Goal: Task Accomplishment & Management: Use online tool/utility

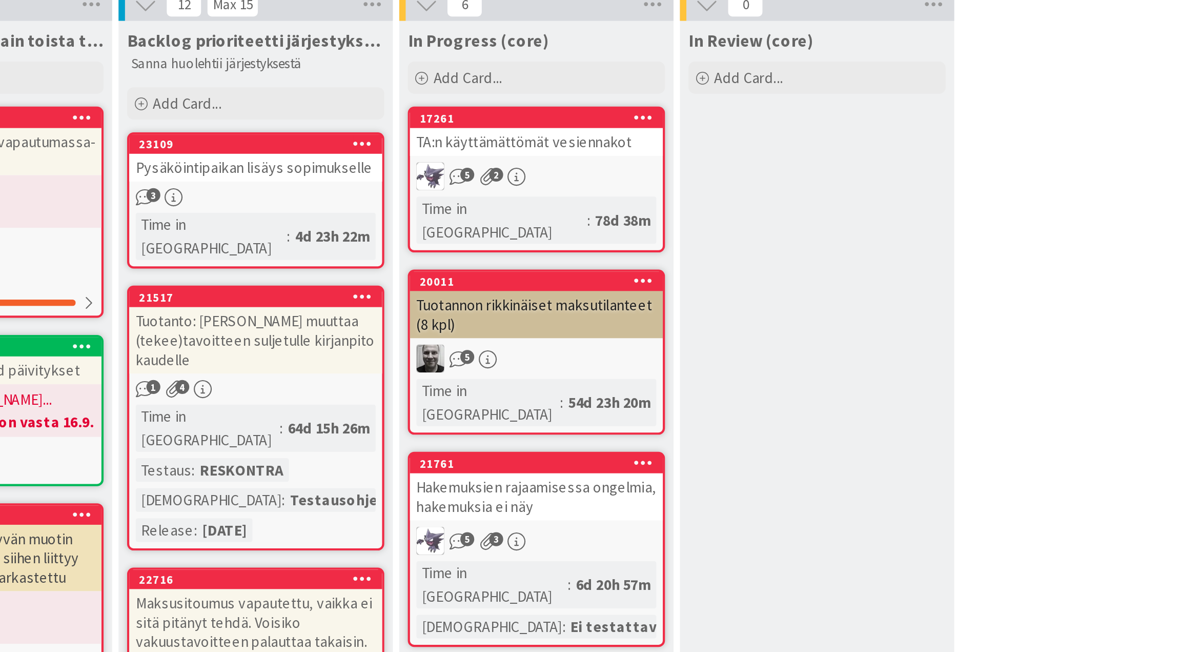
scroll to position [22, 0]
click at [373, 187] on div "Pysäköintipaikan lisäys sopimukselle" at bounding box center [374, 190] width 121 height 13
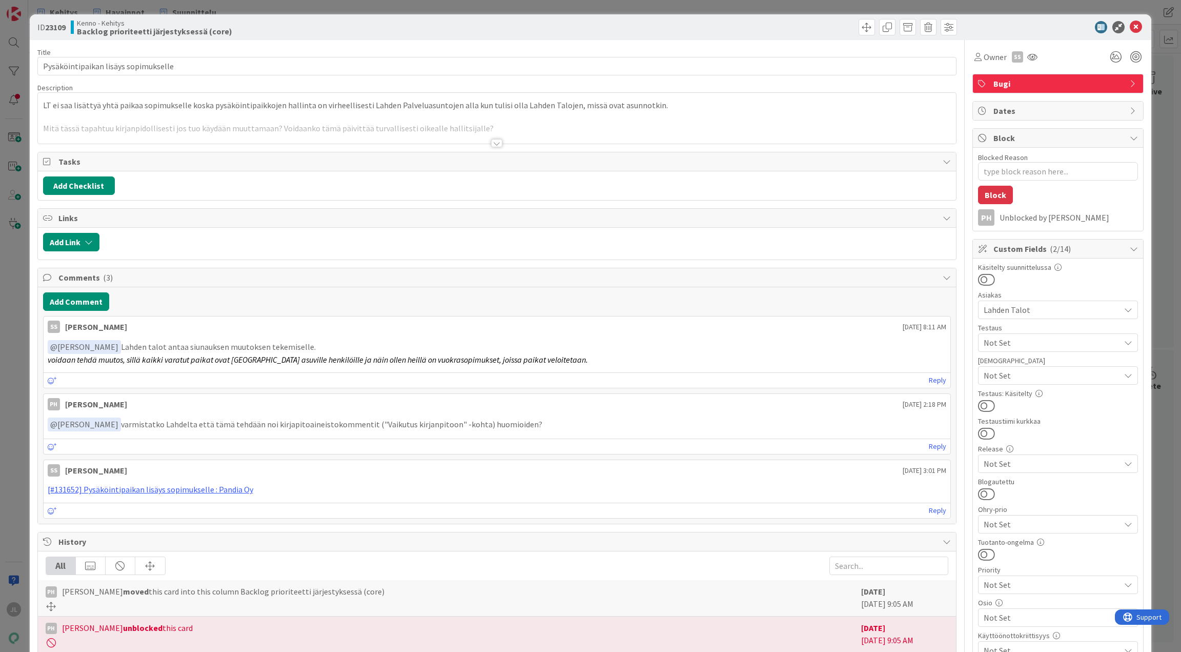
click at [254, 129] on div at bounding box center [497, 130] width 919 height 26
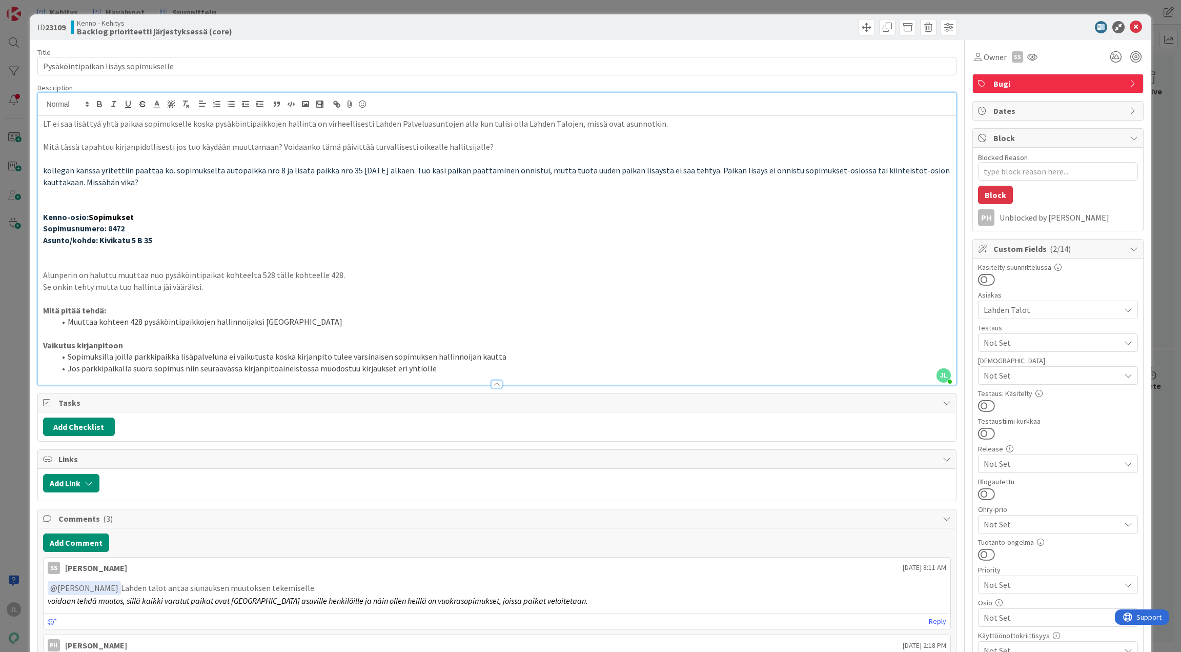
click at [2, 305] on div "ID 23109 Kenno - Kehitys Backlog prioriteetti järjestyksessä (core) Title 36 / …" at bounding box center [590, 326] width 1181 height 652
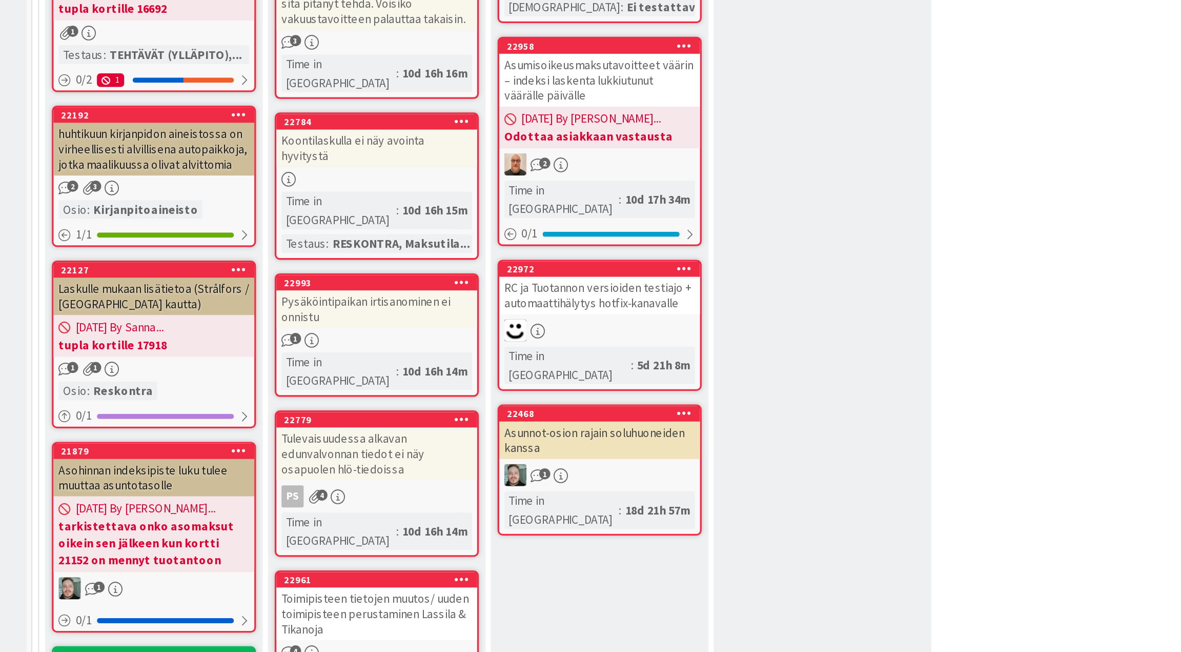
scroll to position [347, 4]
click at [379, 255] on div "Pysäköintipaikan irtisanominen ei onnistu" at bounding box center [374, 266] width 121 height 23
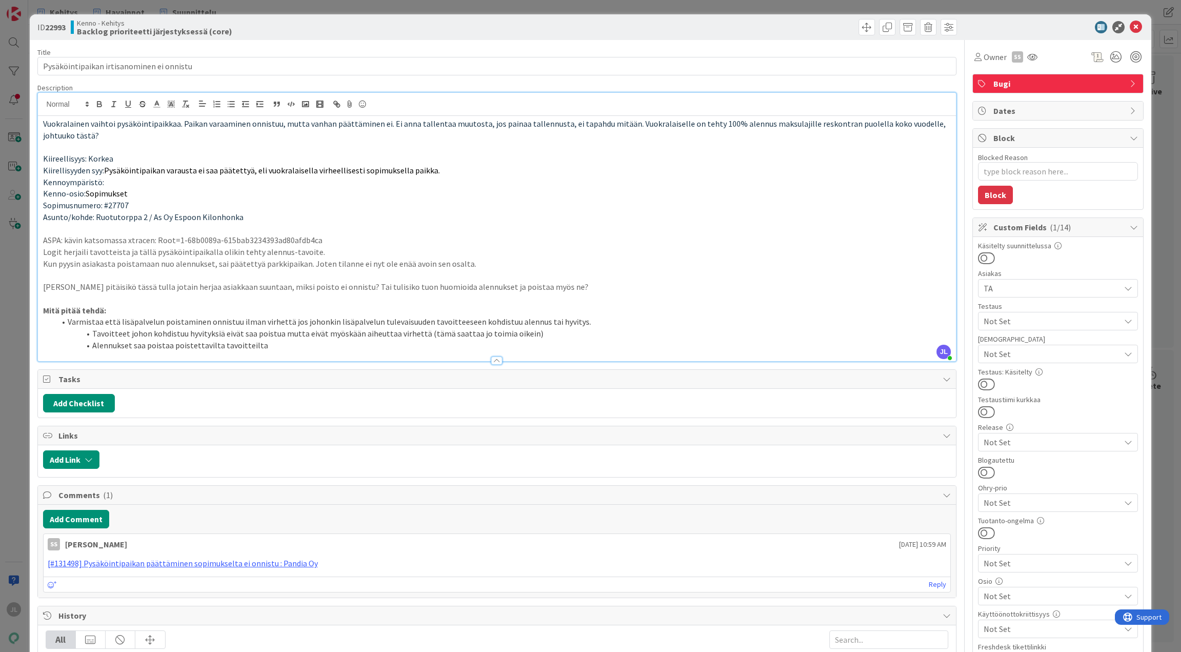
click at [352, 114] on div "JL Jyri Laine just joined Vuokralainen vaihtoi pysäköintipaikkaa. Paikan varaam…" at bounding box center [497, 227] width 919 height 268
click at [25, 311] on div "ID 22993 Kenno - Kehitys Backlog prioriteetti järjestyksessä (core) Title 41 / …" at bounding box center [590, 326] width 1181 height 652
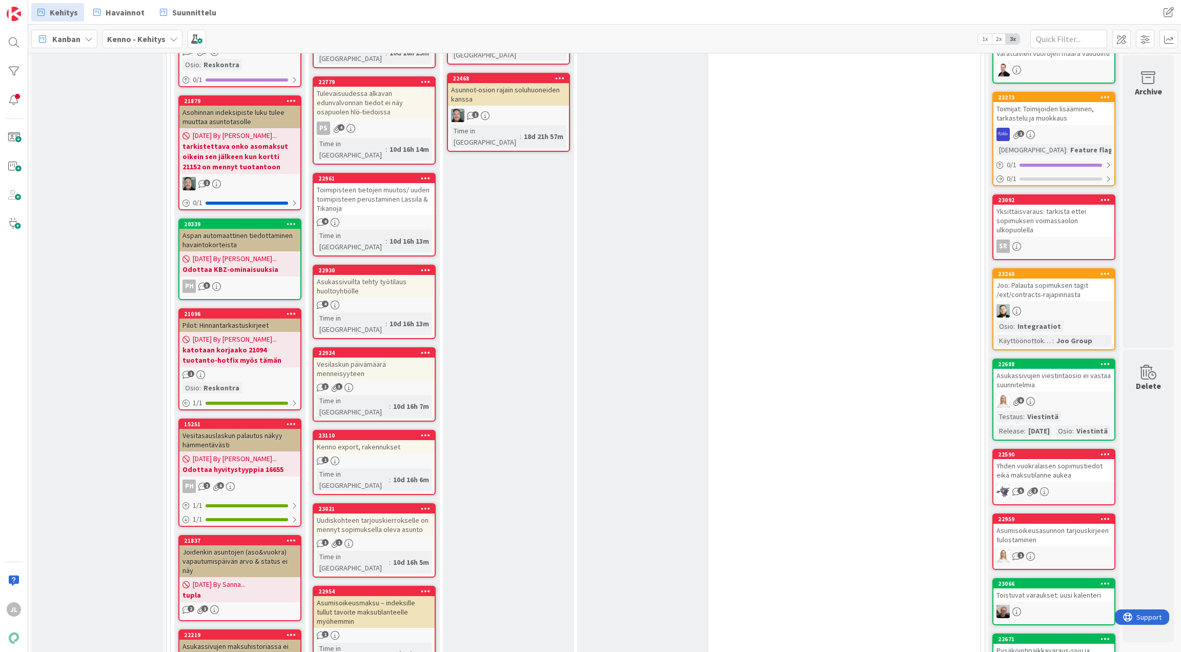
scroll to position [598, 4]
click at [370, 513] on div "Uudiskohteen tarjouskierrokselle on mennyt sopimuksella oleva asunto" at bounding box center [374, 524] width 121 height 23
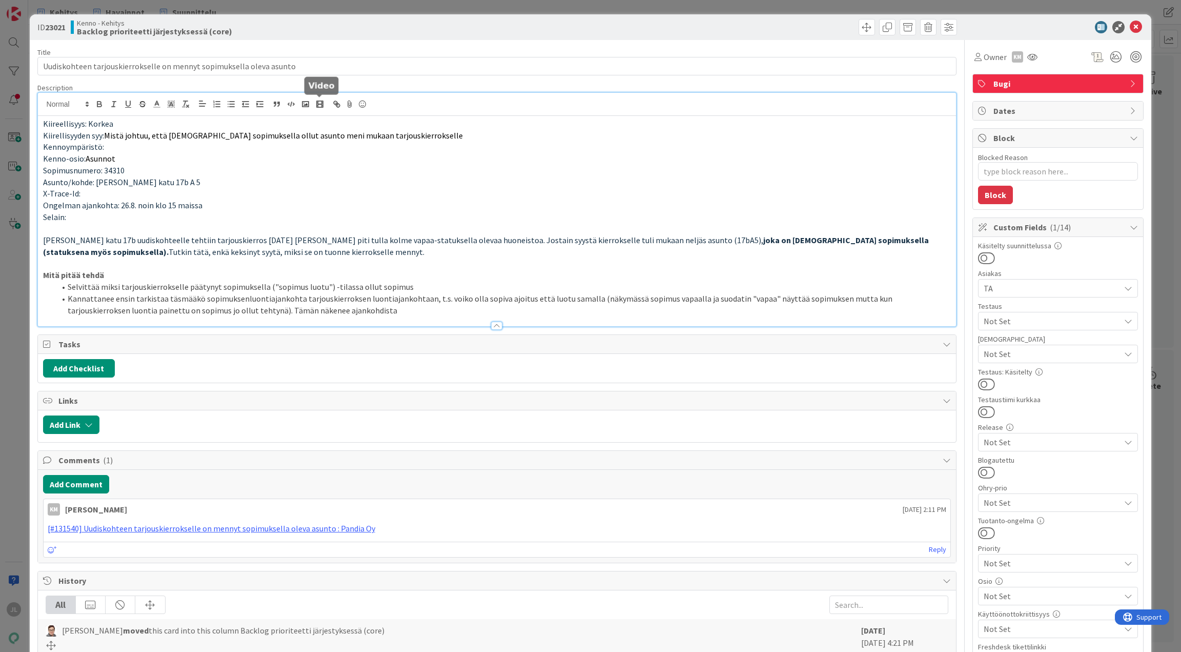
click at [312, 106] on div "Kiireellisyys: Korkea Kiirellisyyden syy: Mistä johtuu, että jo sopimuksella ol…" at bounding box center [497, 209] width 919 height 233
click at [10, 219] on div "ID 23021 Kenno - Kehitys Backlog prioriteetti järjestyksessä (core) Title 68 / …" at bounding box center [590, 326] width 1181 height 652
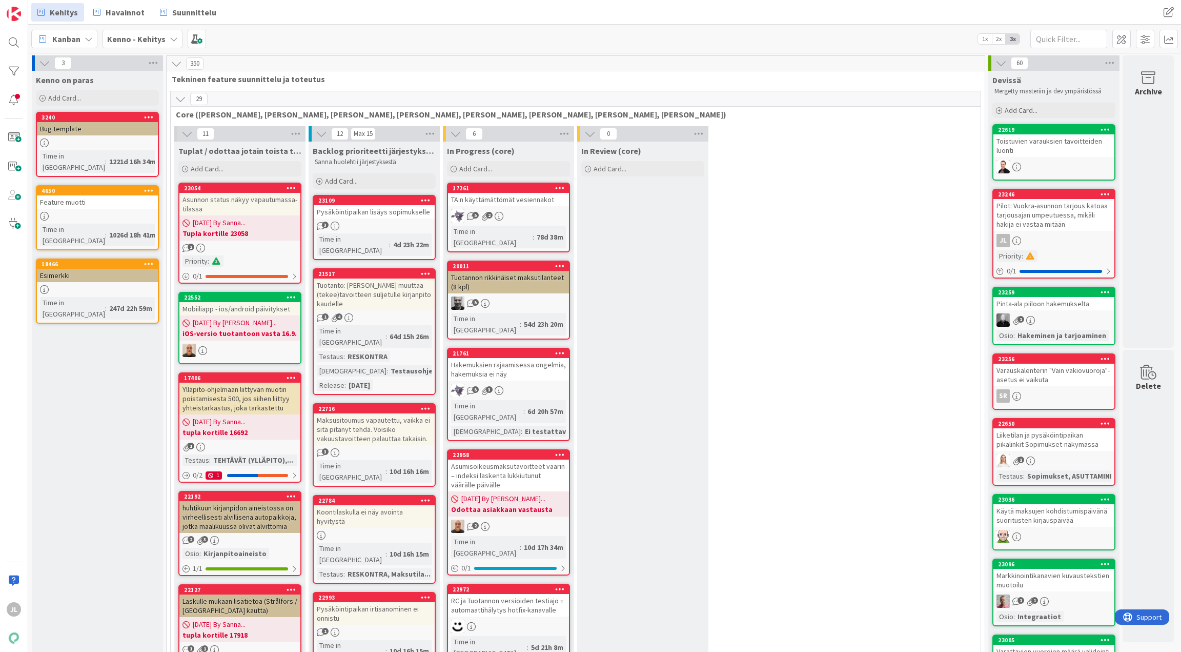
click at [371, 413] on div "Maksusitoumus vapautettu, vaikka ei sitä pitänyt tehdä. Voisiko vakuustavoittee…" at bounding box center [374, 429] width 121 height 32
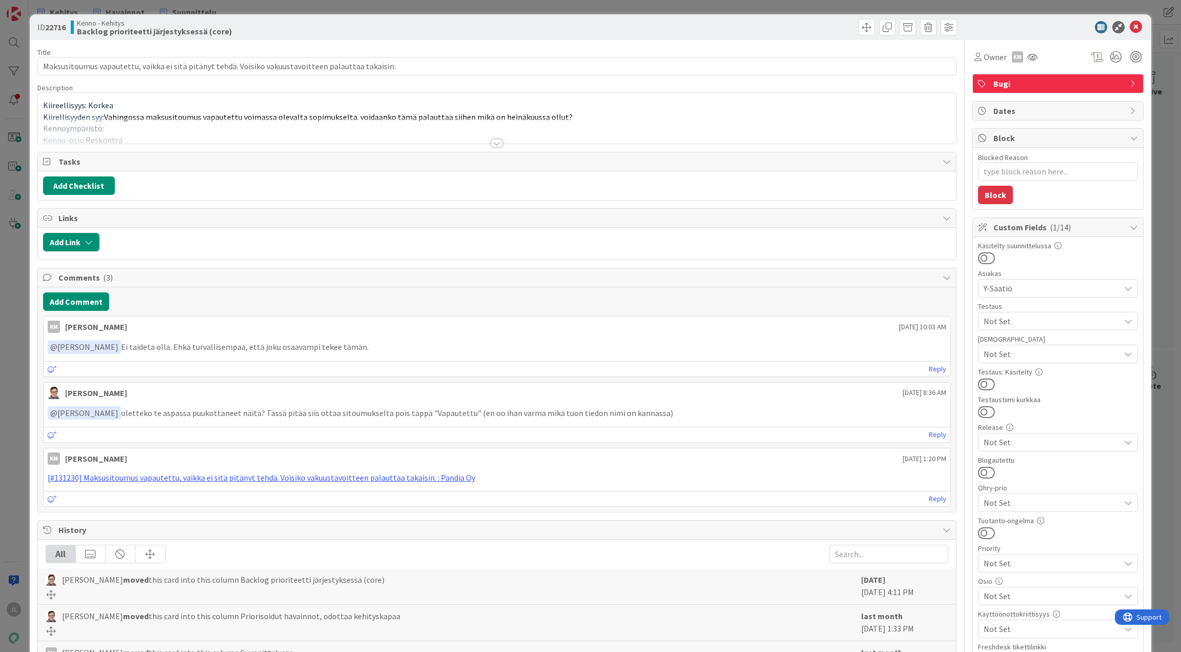
click at [332, 134] on div at bounding box center [497, 130] width 919 height 26
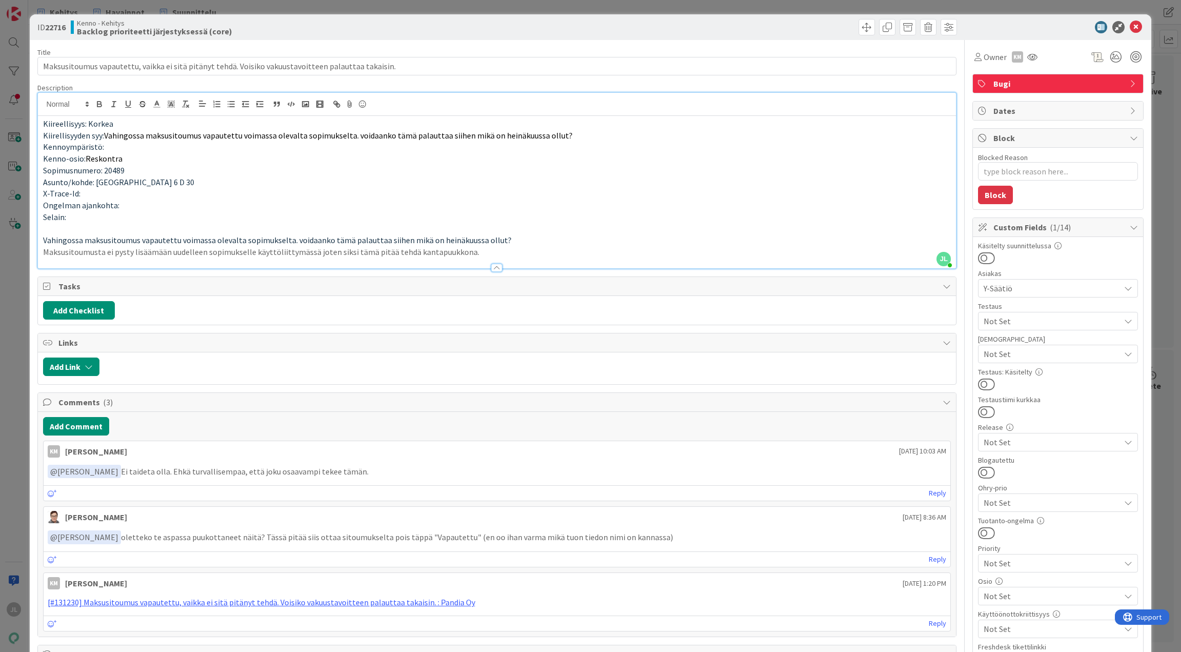
click at [16, 188] on div "ID 22716 Kenno - Kehitys Backlog prioriteetti järjestyksessä (core) Title 100 /…" at bounding box center [590, 326] width 1181 height 652
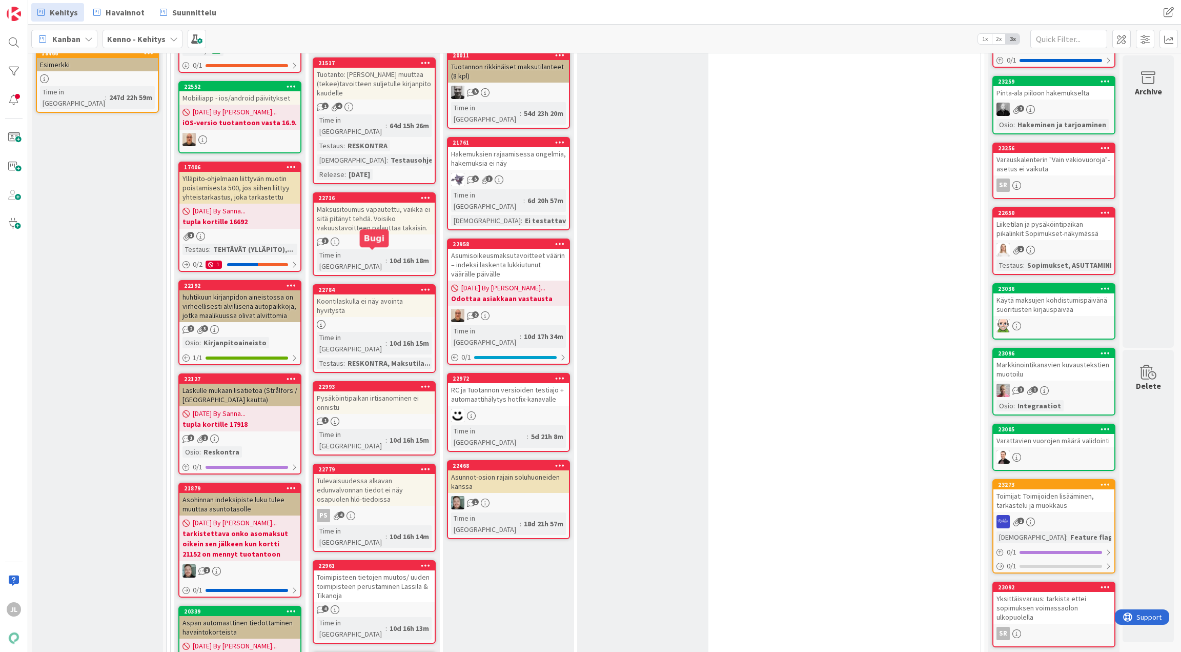
scroll to position [211, 4]
click at [347, 473] on div "Tulevaisuudessa alkavan edunvalvonnan tiedot ei näy osapuolen hlö-tiedoissa" at bounding box center [374, 489] width 121 height 32
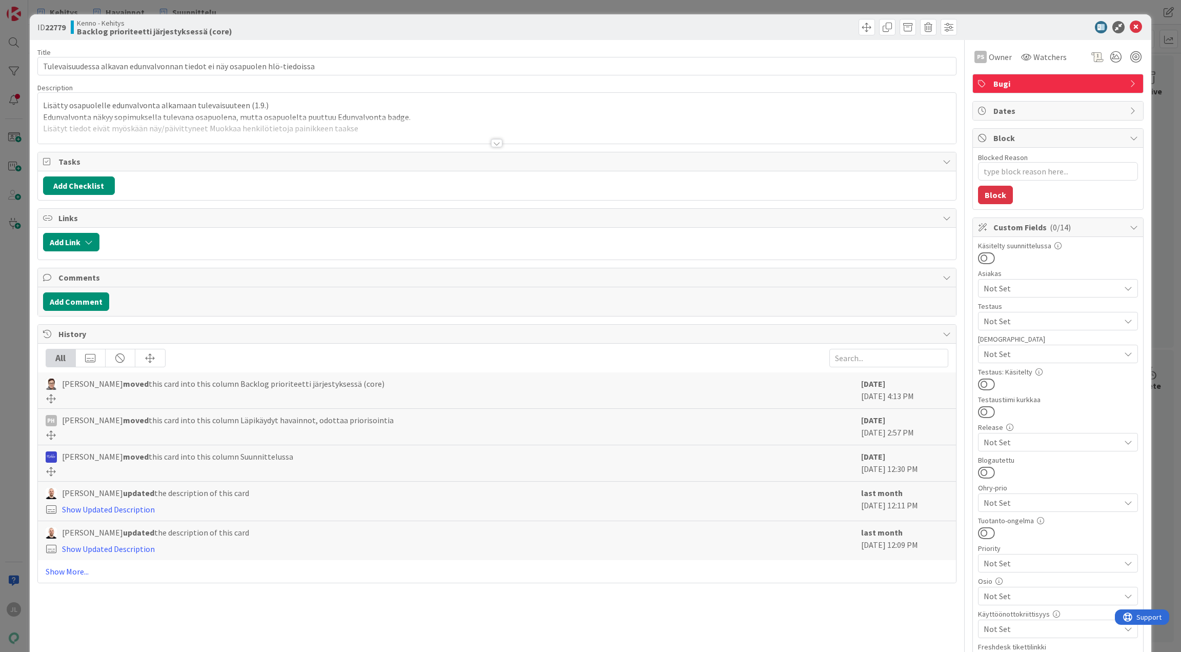
click at [311, 120] on div at bounding box center [497, 130] width 919 height 26
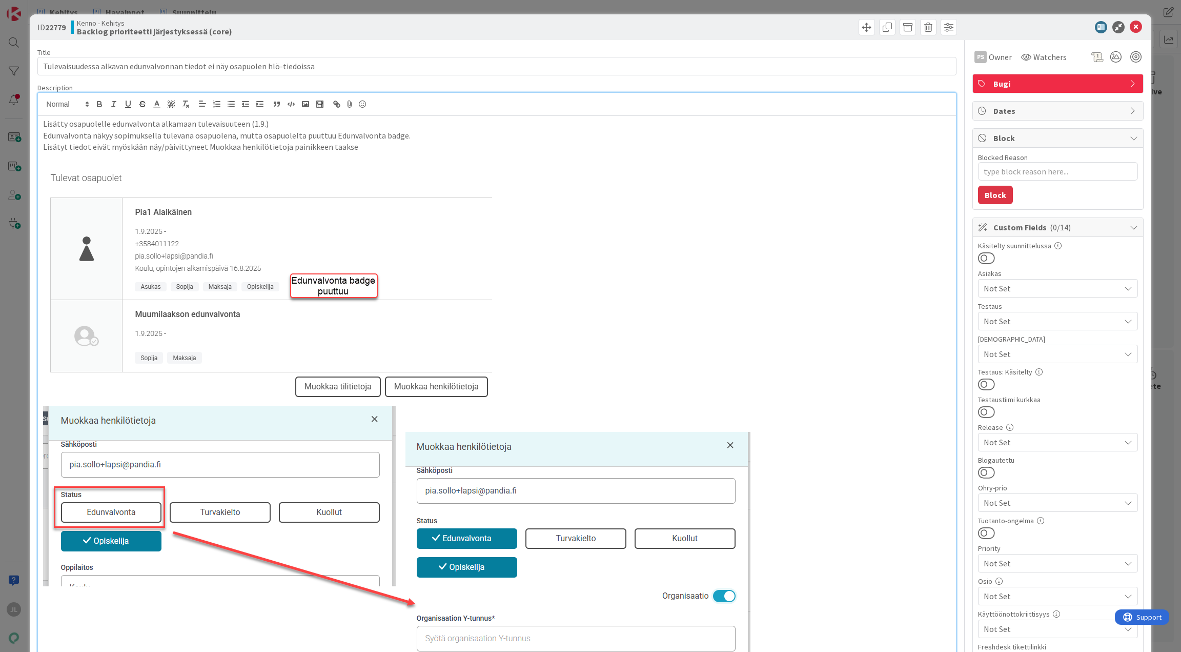
click at [0, 137] on div "ID 22779 Kenno - Kehitys Backlog prioriteetti järjestyksessä (core) Title 75 / …" at bounding box center [590, 326] width 1181 height 652
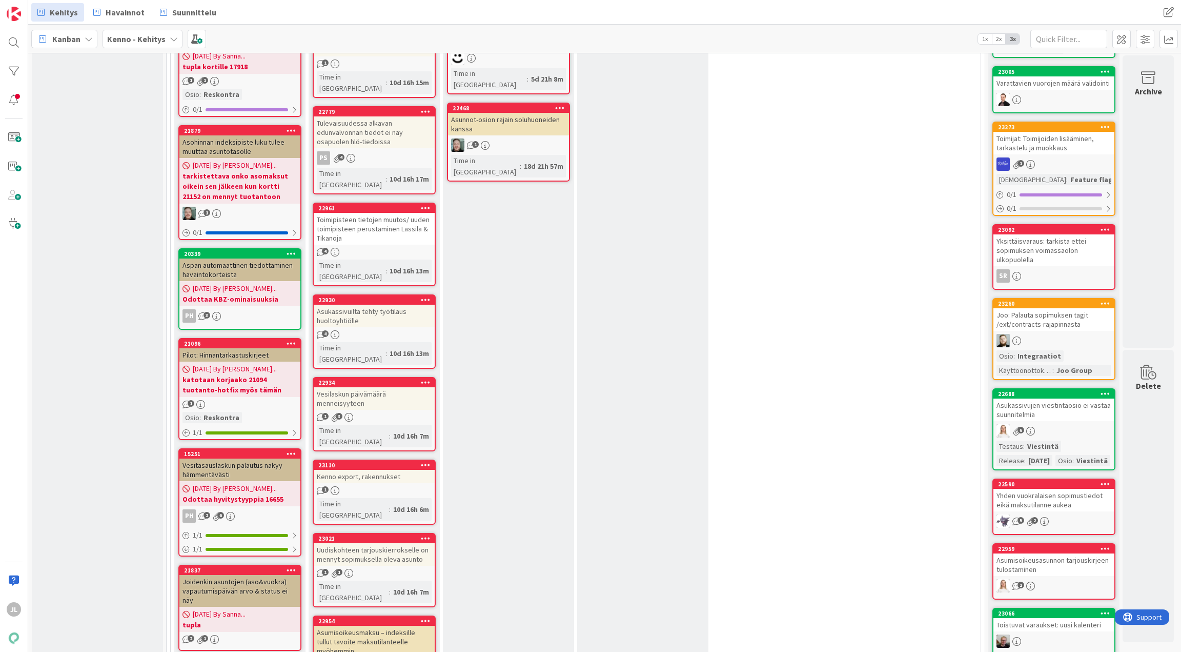
scroll to position [569, 4]
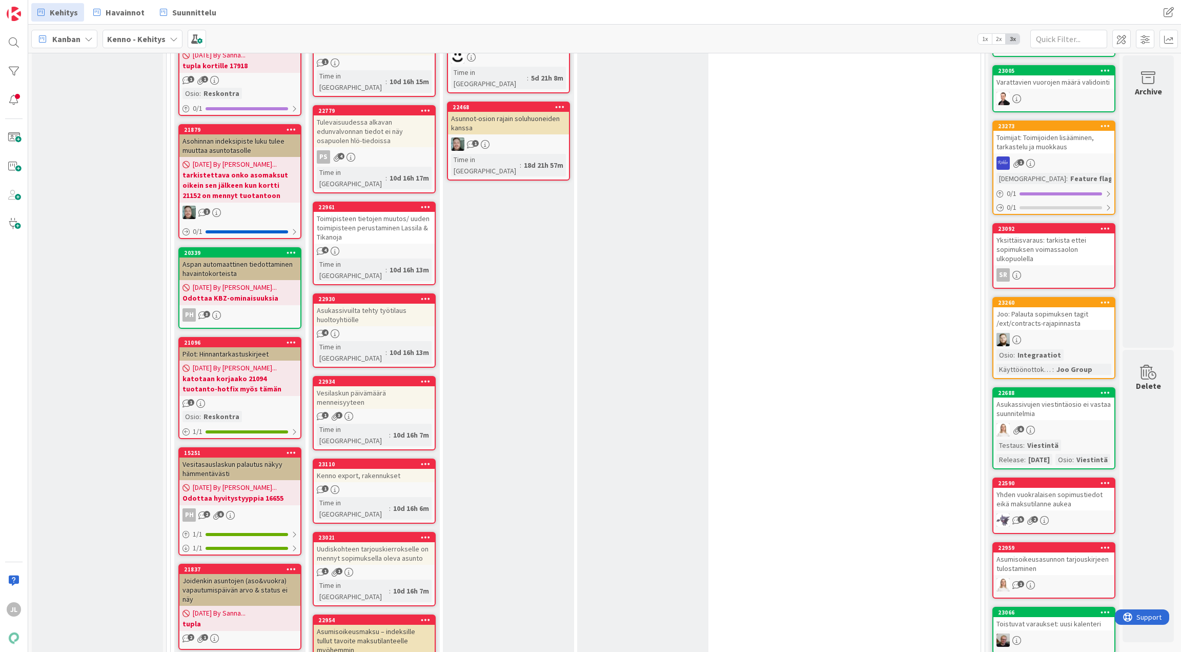
click at [377, 386] on div "Vesilaskun päivämäärä menneisyyteen" at bounding box center [374, 397] width 121 height 23
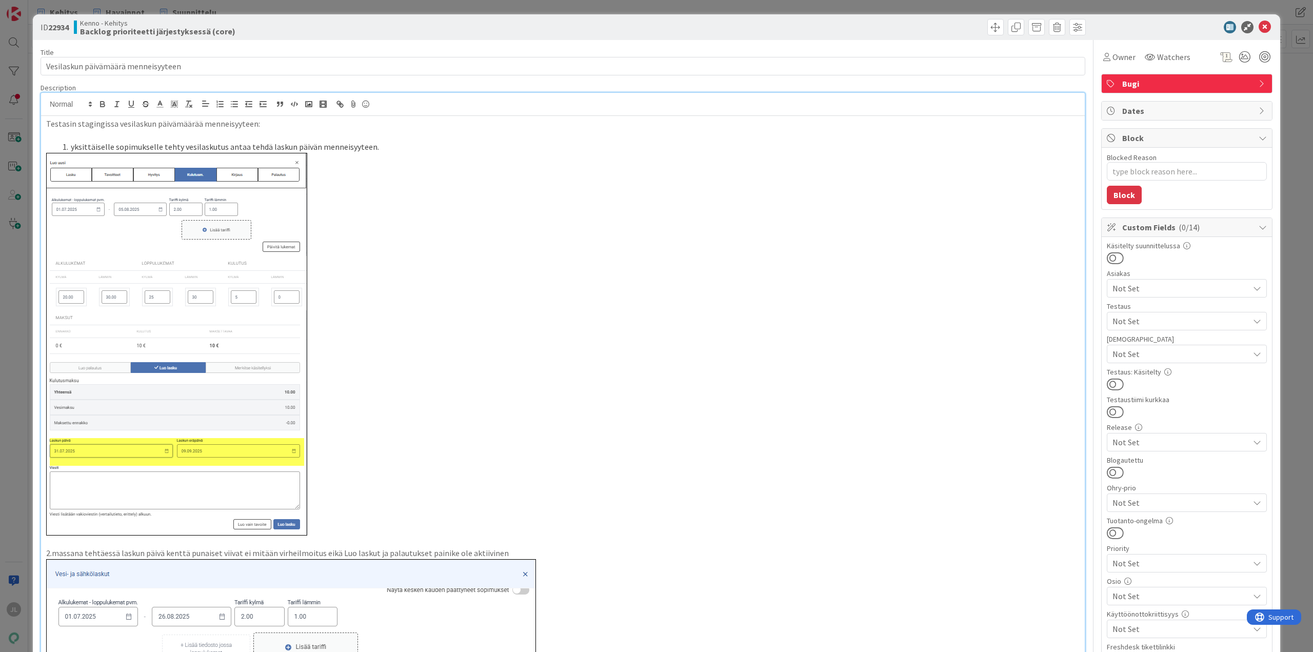
scroll to position [570, 0]
click at [1121, 50] on div "Owner" at bounding box center [1119, 57] width 36 height 18
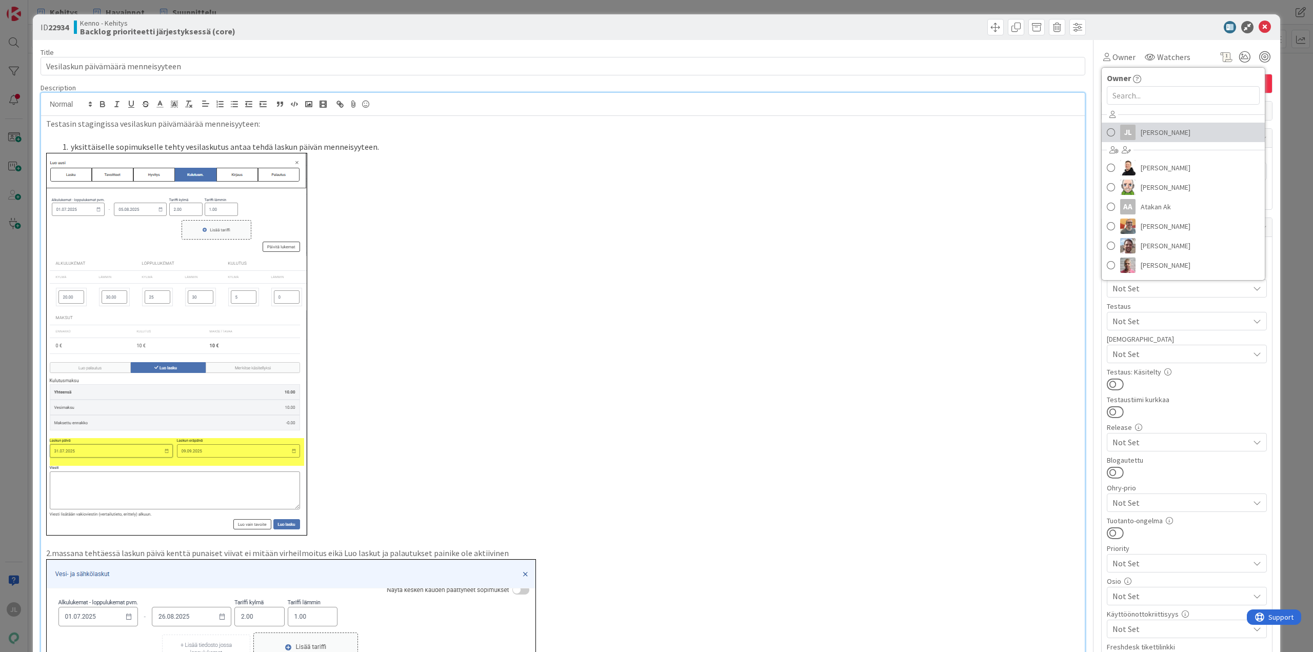
drag, startPoint x: 1158, startPoint y: 133, endPoint x: 1116, endPoint y: 113, distance: 46.1
click at [1158, 133] on span "Jyri Laine" at bounding box center [1165, 132] width 50 height 15
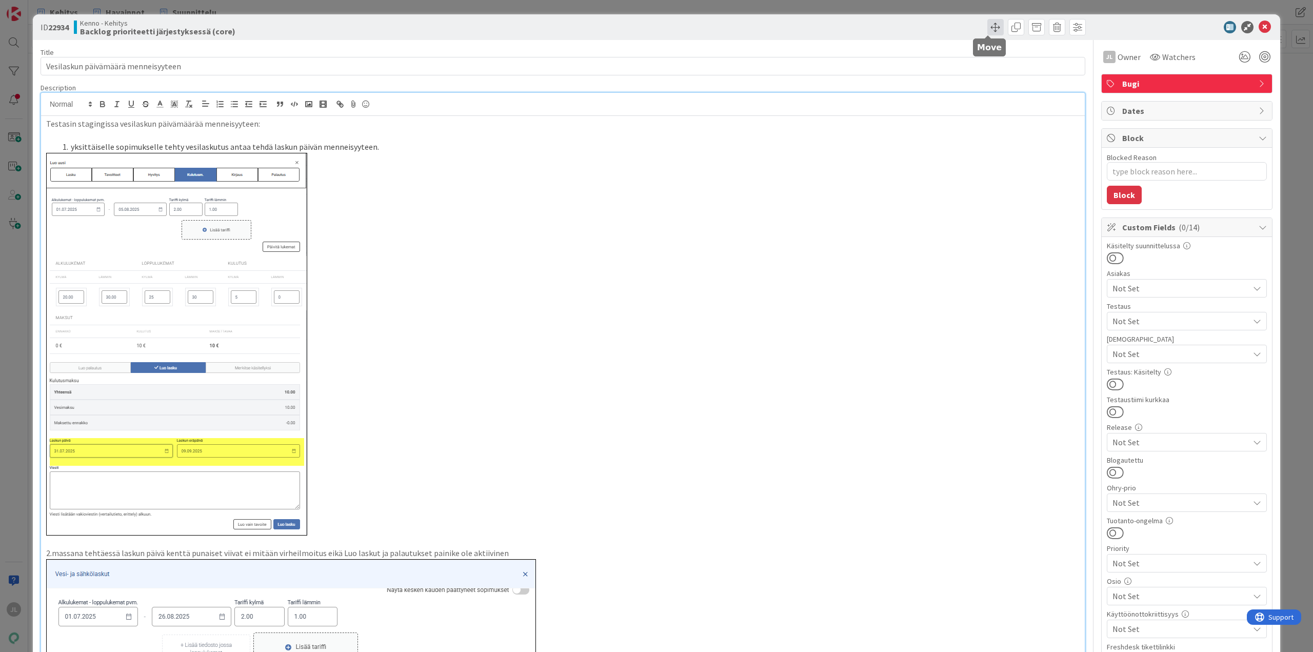
click at [987, 32] on span at bounding box center [995, 27] width 16 height 16
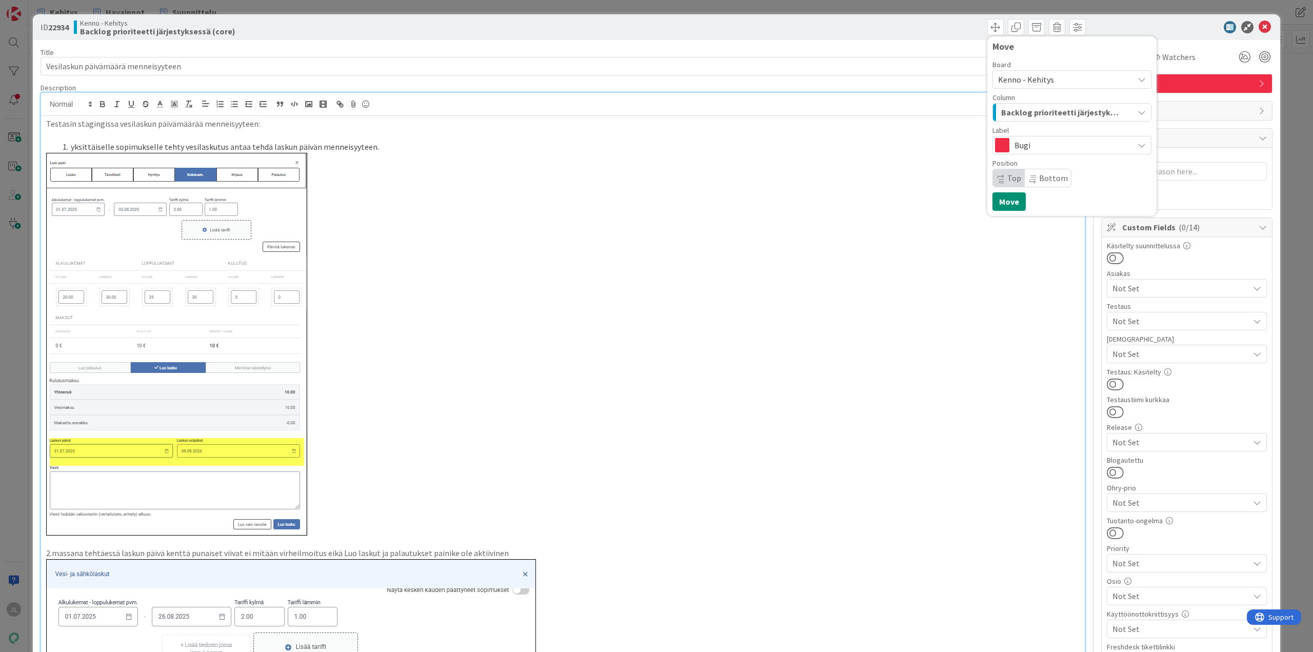
click at [1046, 118] on span "Backlog prioriteetti järjestyksessä (core)" at bounding box center [1060, 112] width 118 height 13
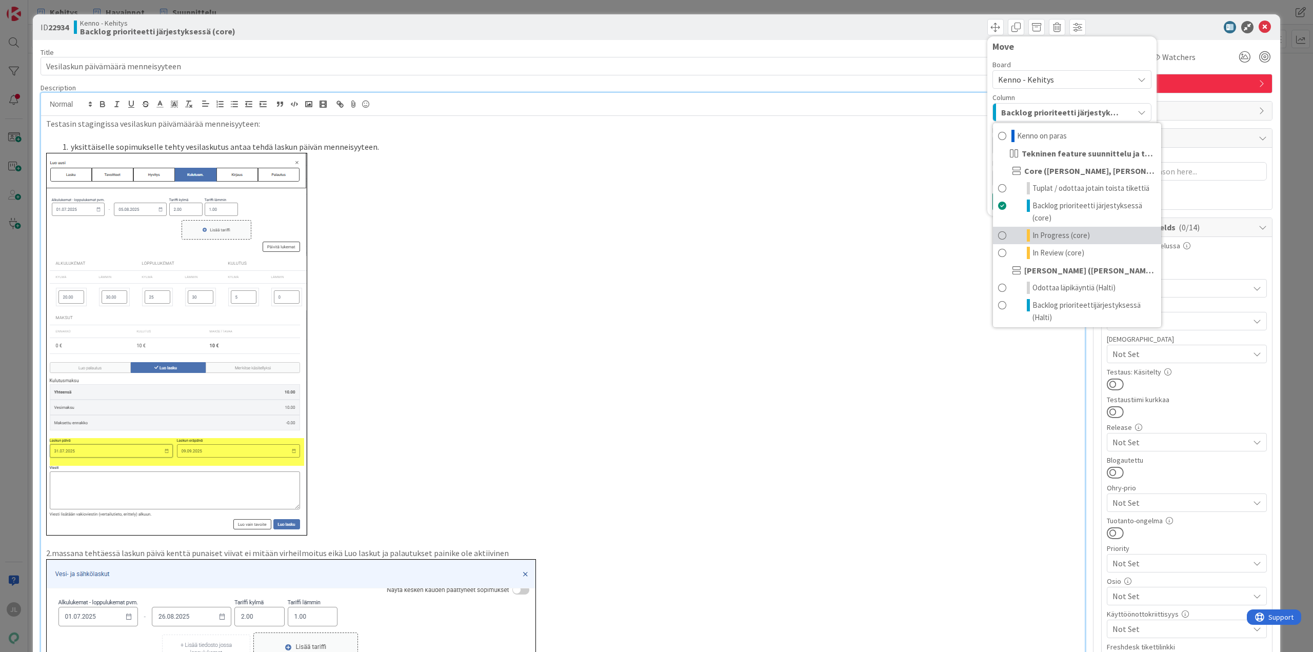
click at [1065, 236] on span "In Progress (core)" at bounding box center [1060, 235] width 57 height 12
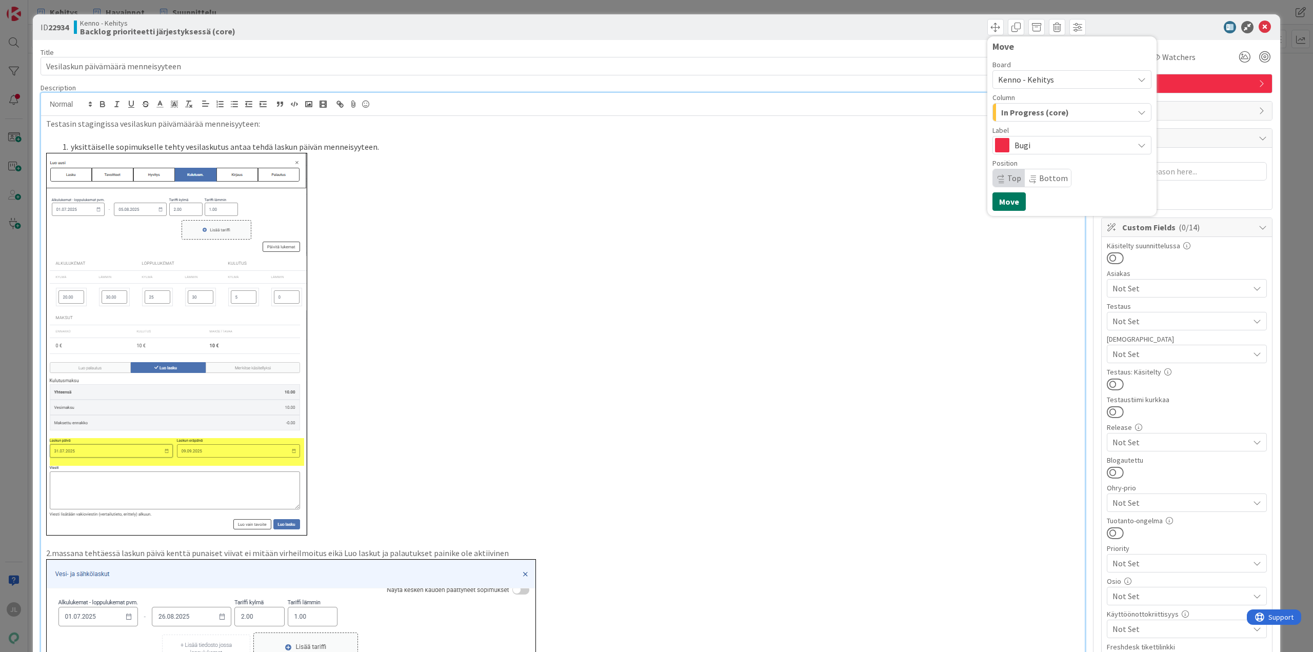
click at [999, 198] on button "Move" at bounding box center [1008, 201] width 33 height 18
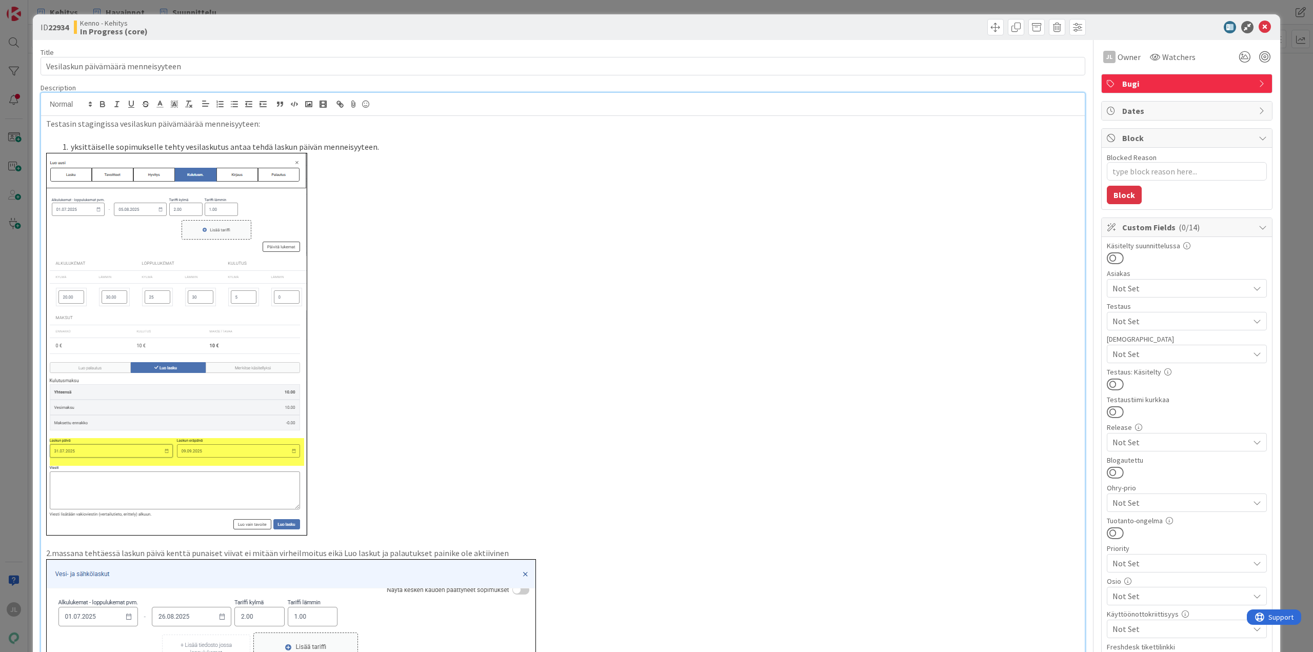
type textarea "x"
click at [1181, 25] on icon at bounding box center [1264, 27] width 12 height 12
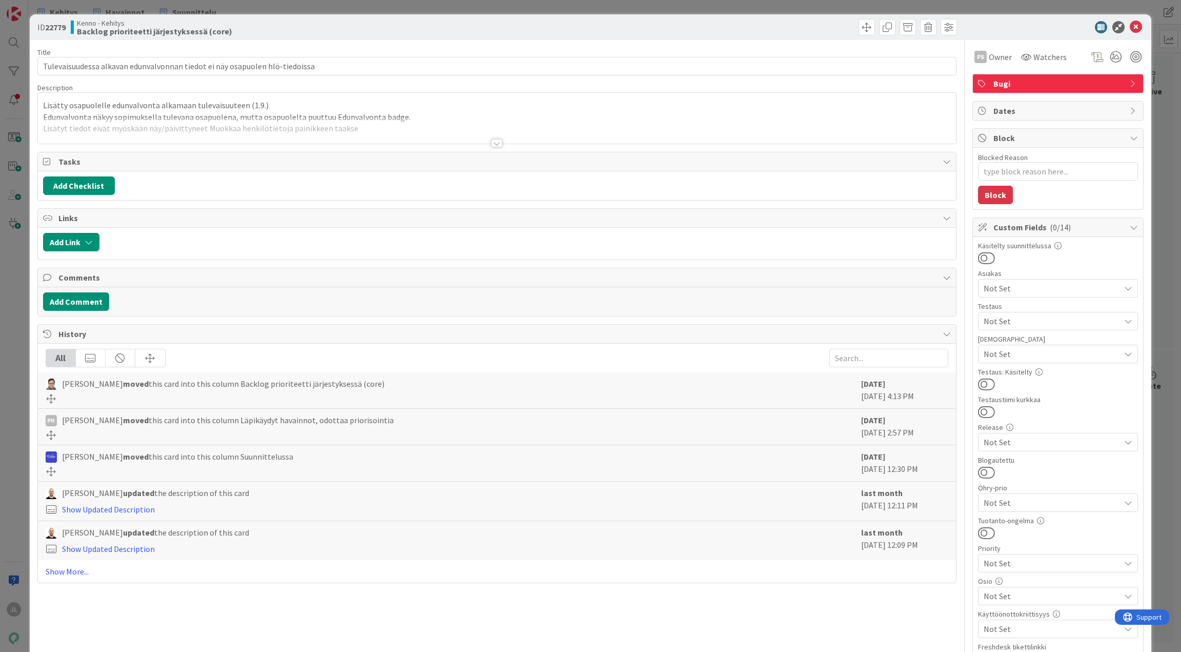
click at [265, 113] on p "Edunvalvonta näkyy sopimuksella tulevana osapuolena, mutta osapuolelta puuttuu …" at bounding box center [497, 117] width 909 height 12
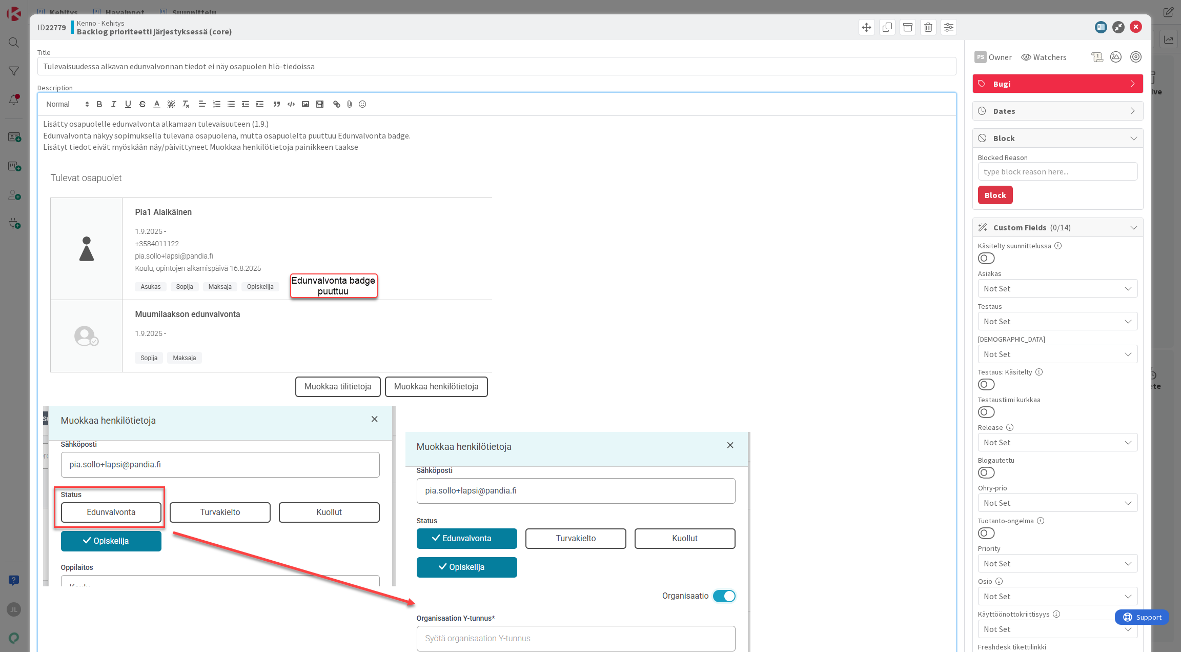
type textarea "x"
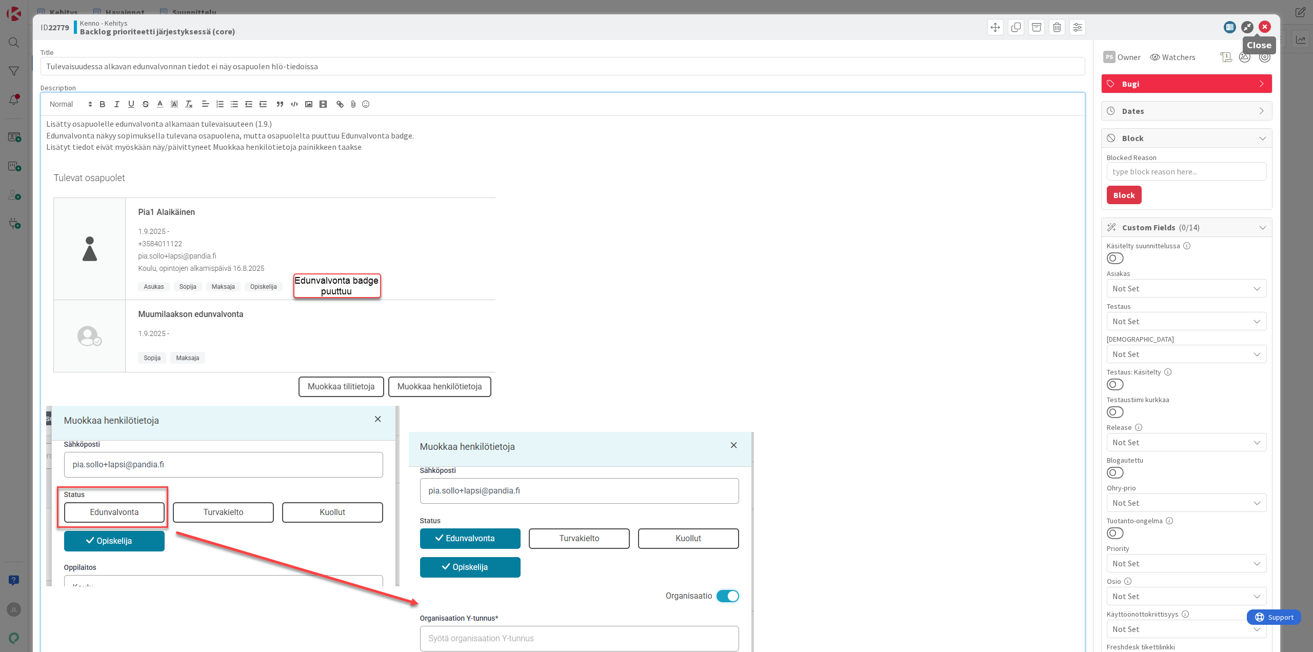
click at [1181, 31] on icon at bounding box center [1264, 27] width 12 height 12
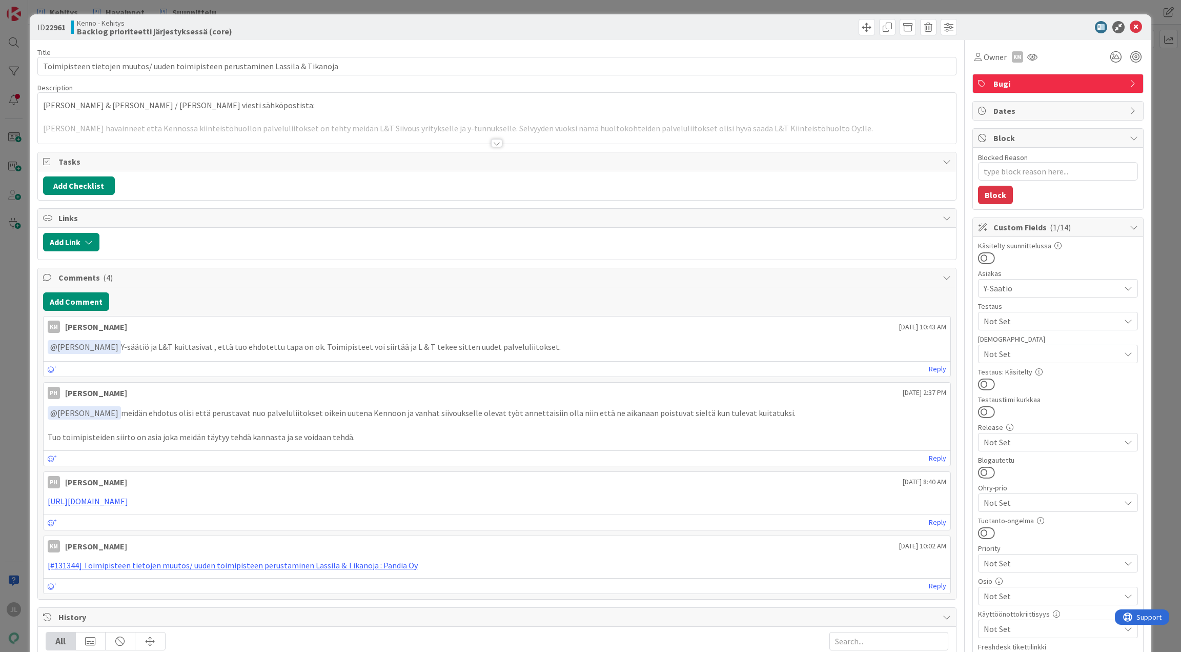
click at [316, 114] on p at bounding box center [497, 117] width 909 height 12
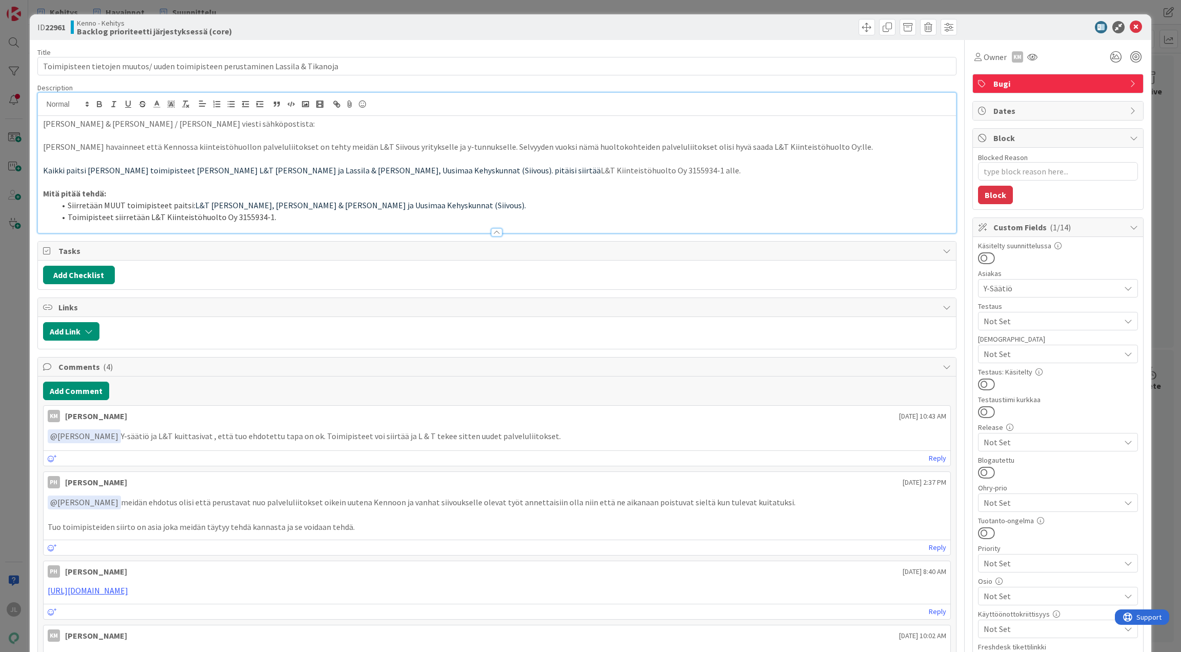
type textarea "x"
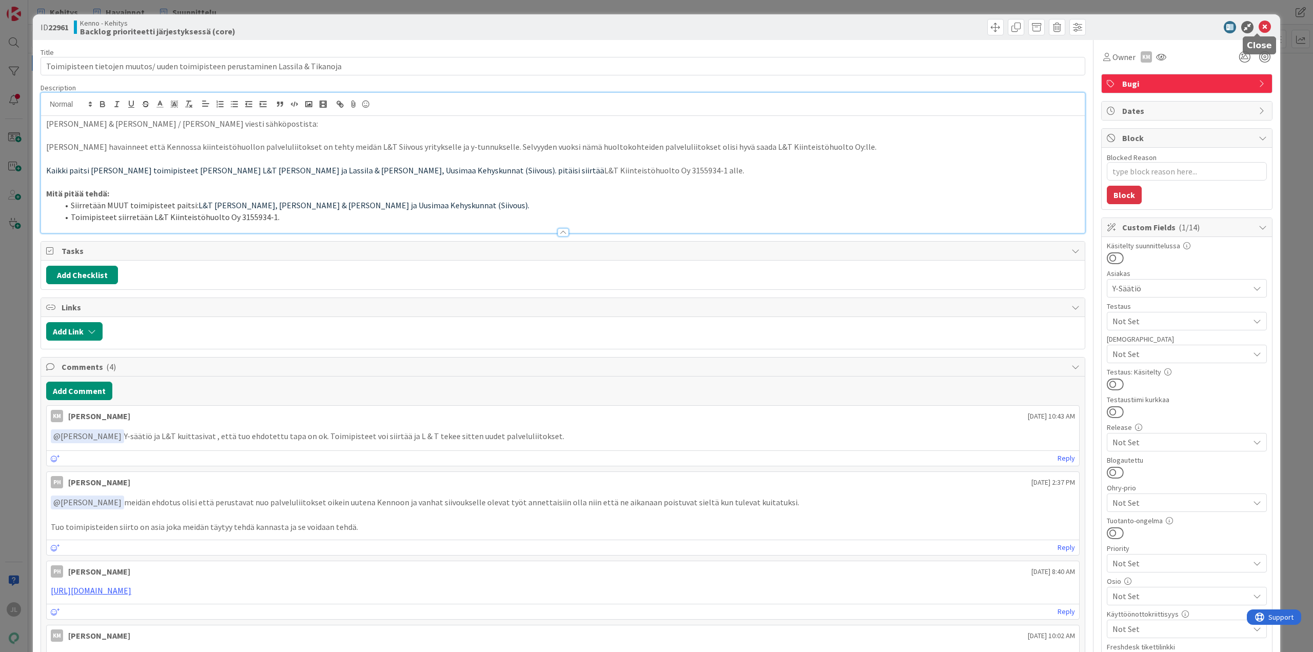
click at [1181, 27] on icon at bounding box center [1264, 27] width 12 height 12
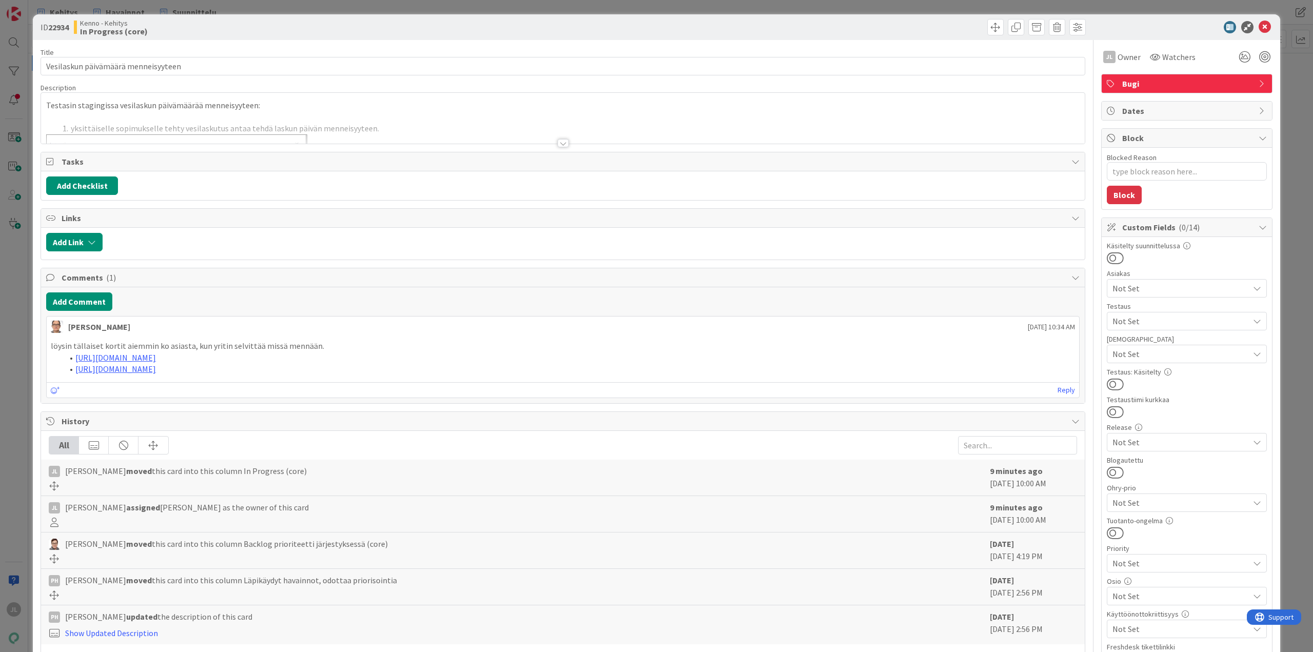
click at [234, 115] on p at bounding box center [562, 117] width 1033 height 12
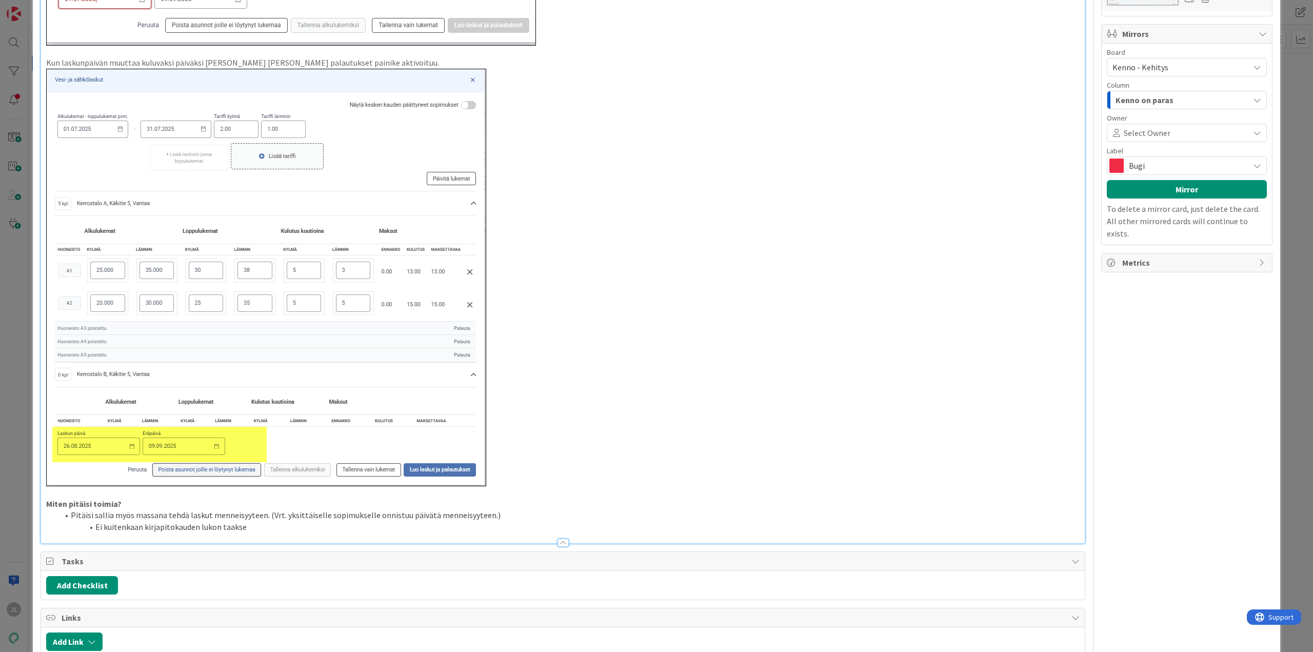
scroll to position [974, 0]
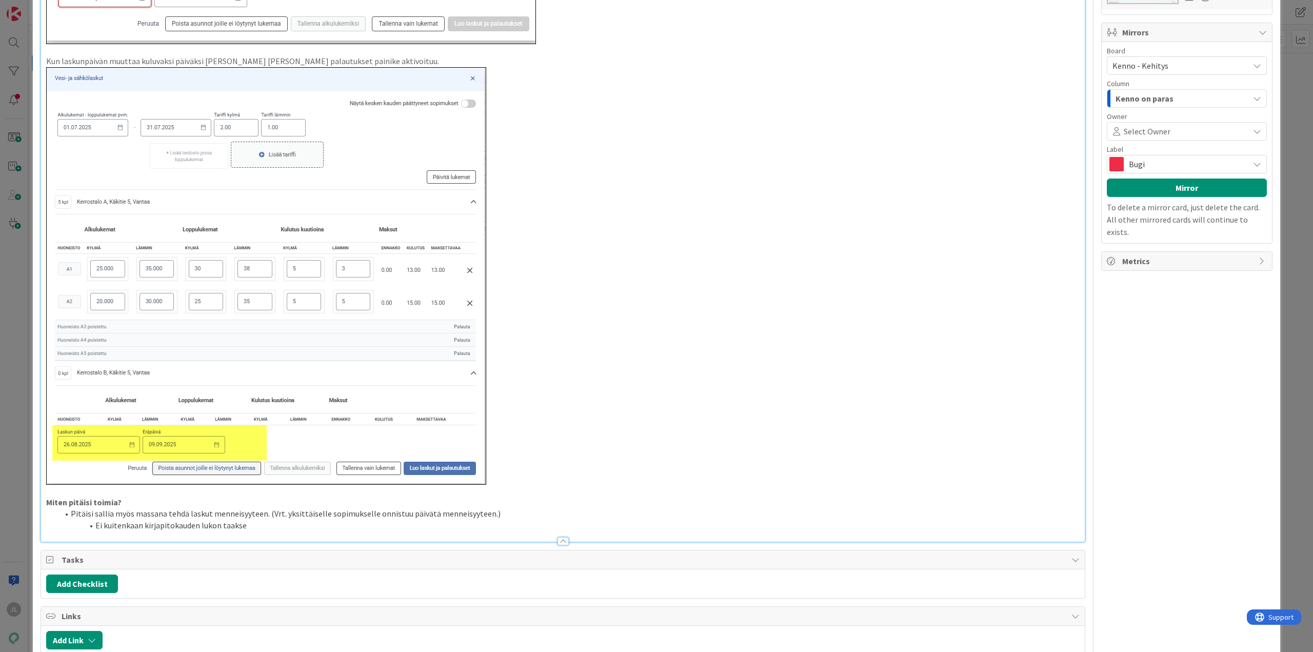
type textarea "x"
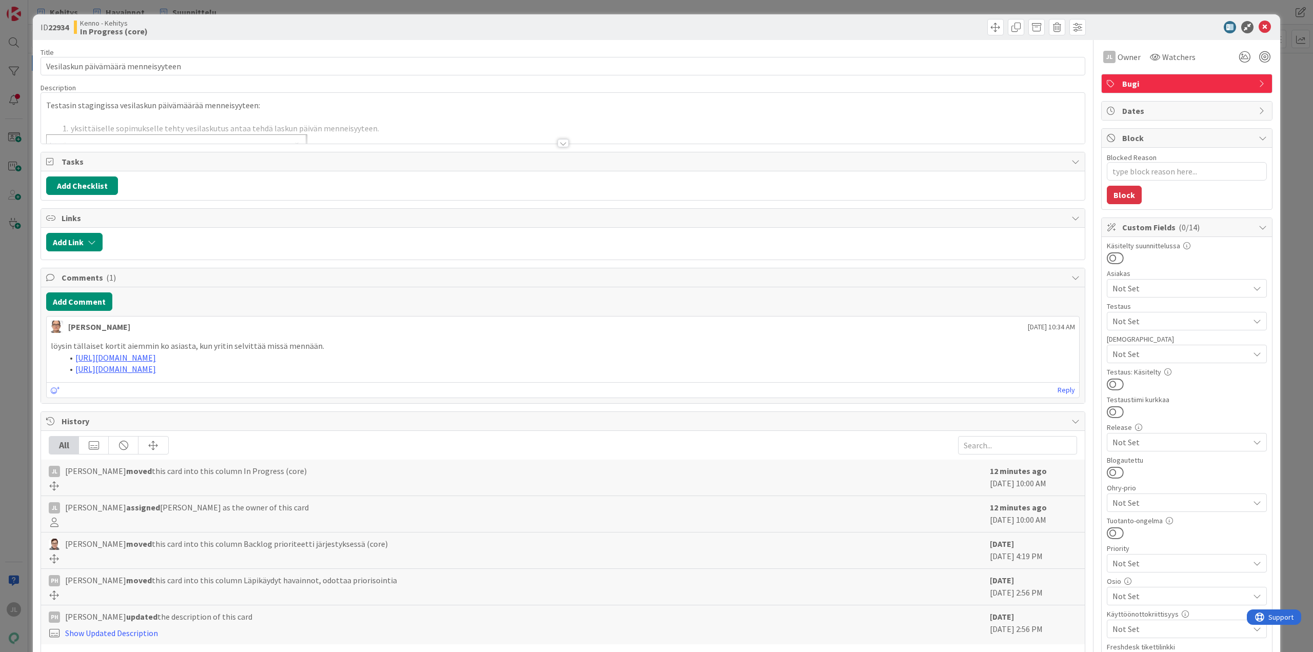
click at [189, 105] on p "Testasin stagingissa vesilaskun päivämäärää menneisyyteen:" at bounding box center [562, 105] width 1033 height 12
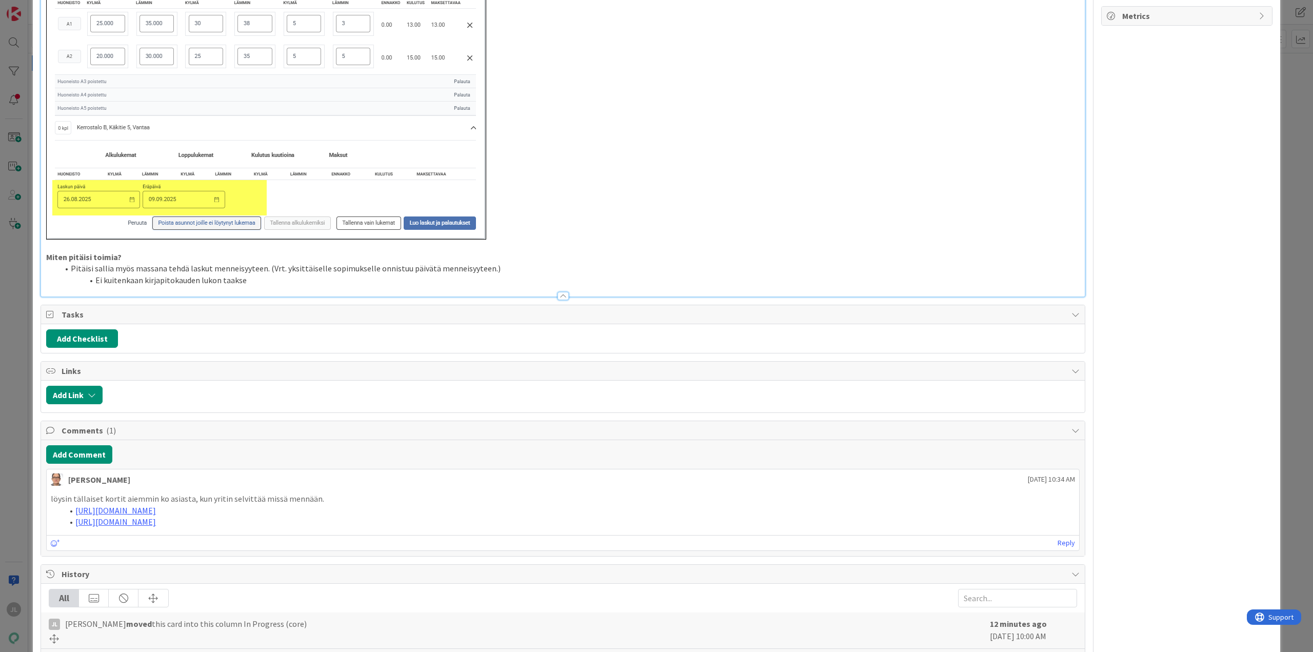
scroll to position [1282, 0]
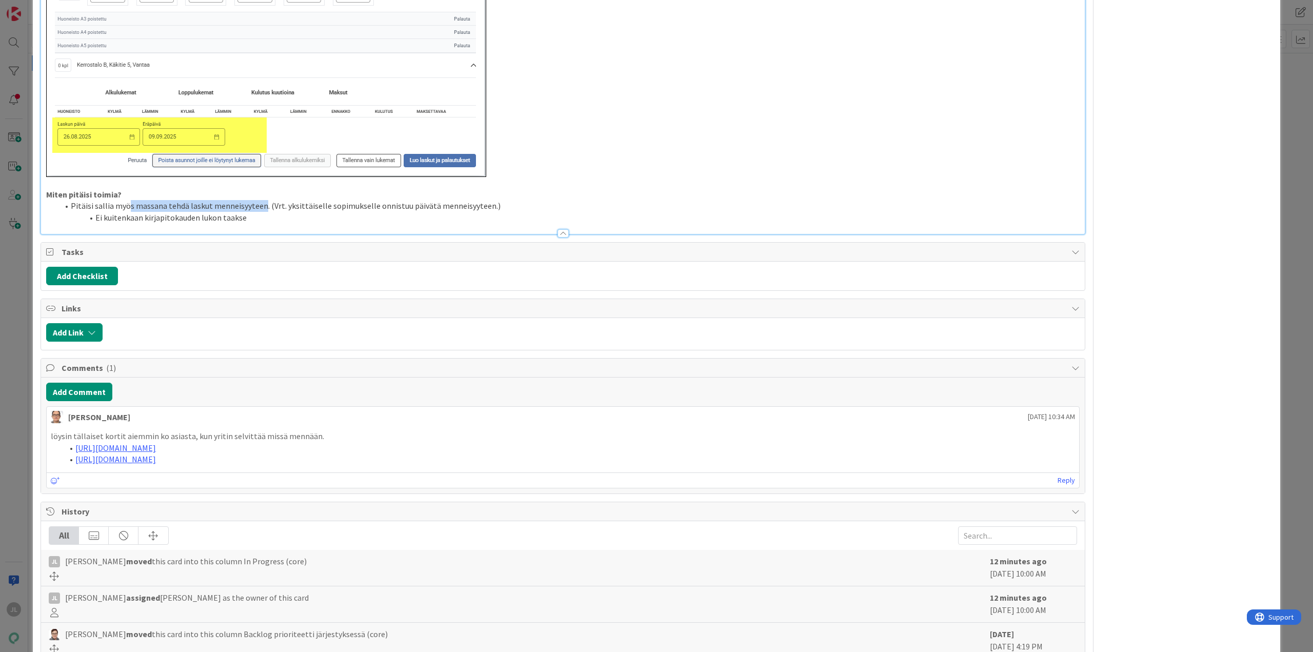
drag, startPoint x: 260, startPoint y: 207, endPoint x: 129, endPoint y: 202, distance: 130.8
click at [129, 202] on li "Pitäisi sallia myös massana tehdä laskut menneisyyteen. (Vrt. yksittäiselle sop…" at bounding box center [568, 206] width 1021 height 12
copy li "s massana tehdä laskut menneisyyteen"
type textarea "x"
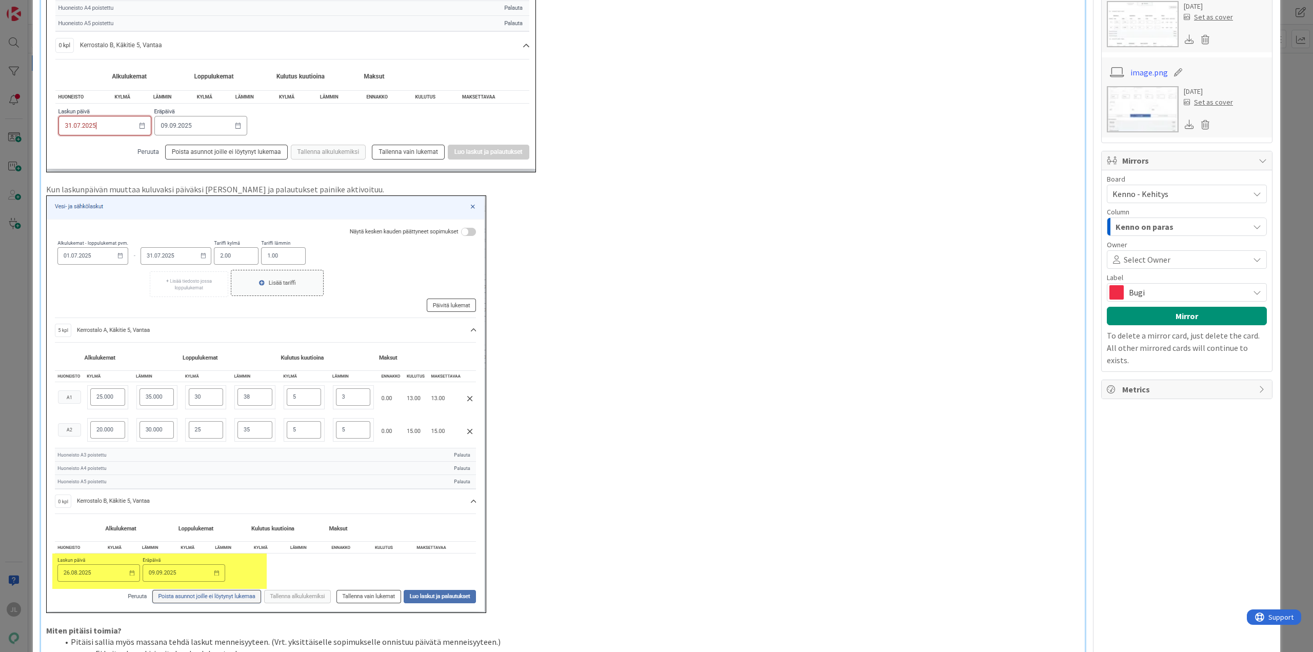
scroll to position [769, 0]
